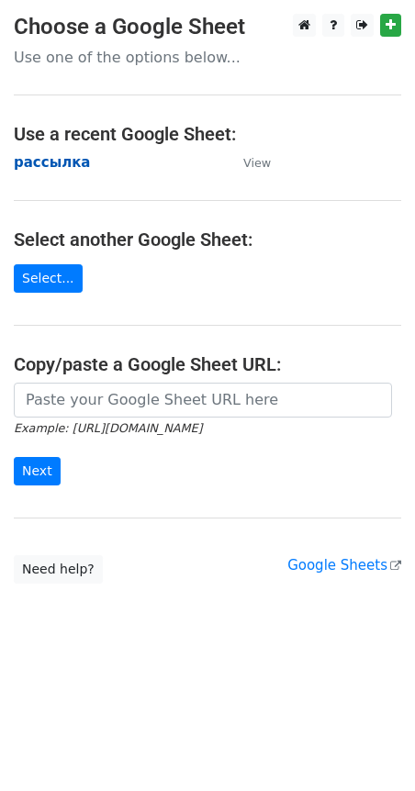
click at [43, 158] on strong "рассылка" at bounding box center [52, 162] width 77 height 17
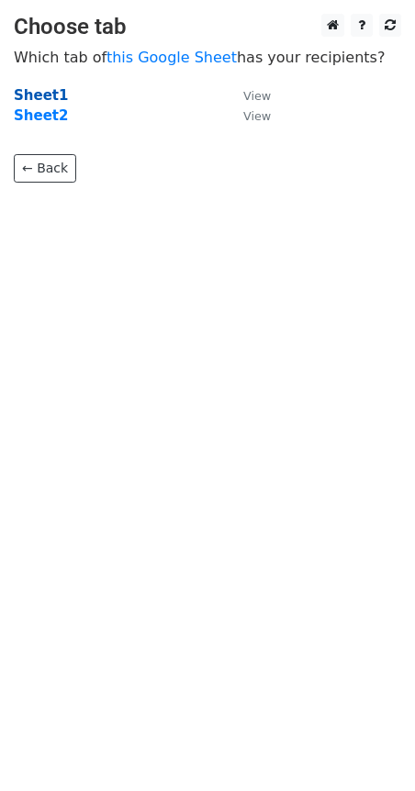
click at [39, 87] on strong "Sheet1" at bounding box center [41, 95] width 54 height 17
